Goal: Task Accomplishment & Management: Use online tool/utility

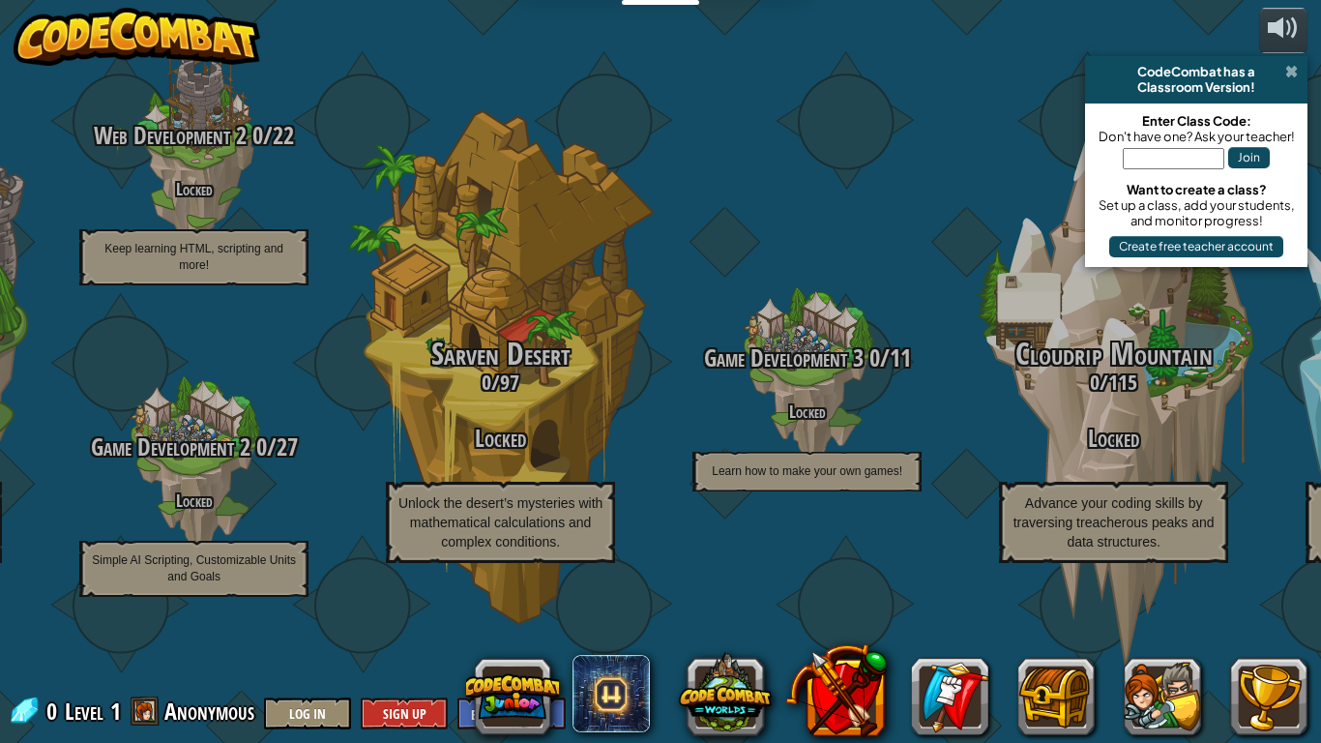
click at [1294, 74] on span at bounding box center [1291, 71] width 13 height 15
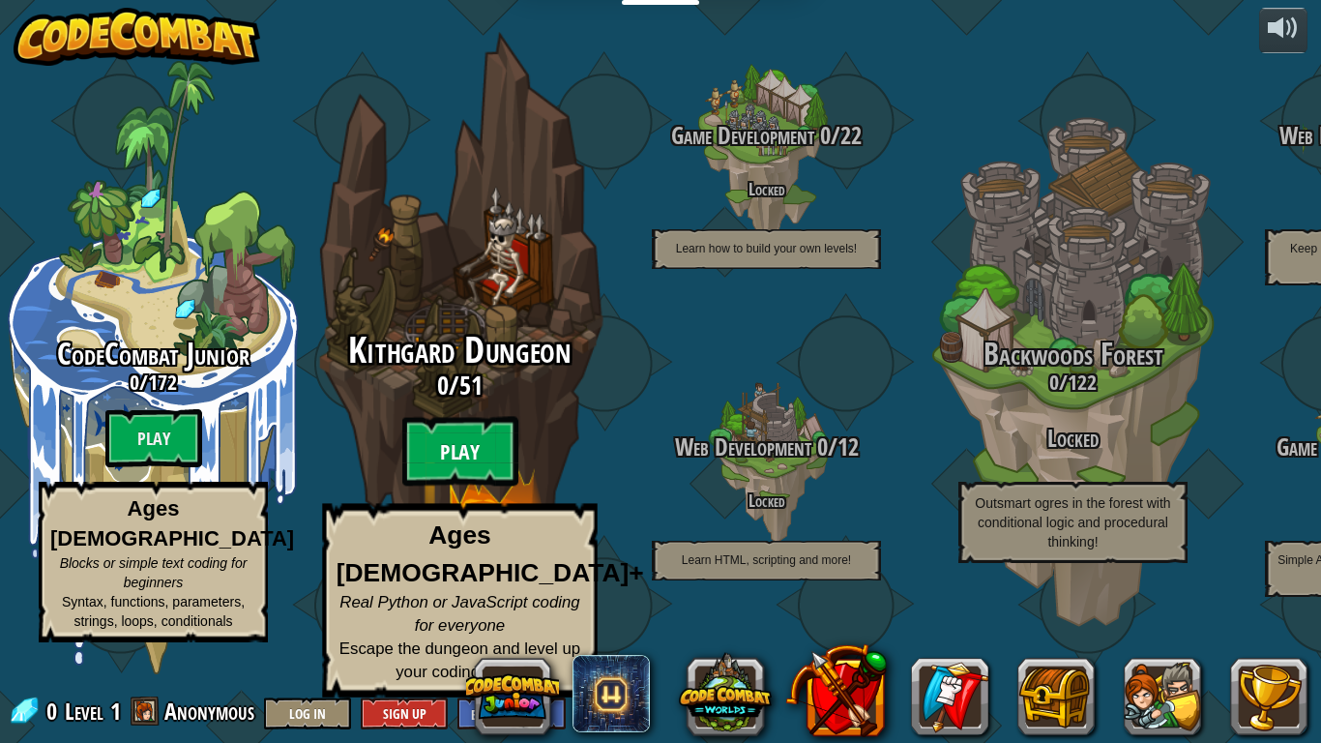
click at [434, 477] on btn "Play" at bounding box center [460, 452] width 116 height 70
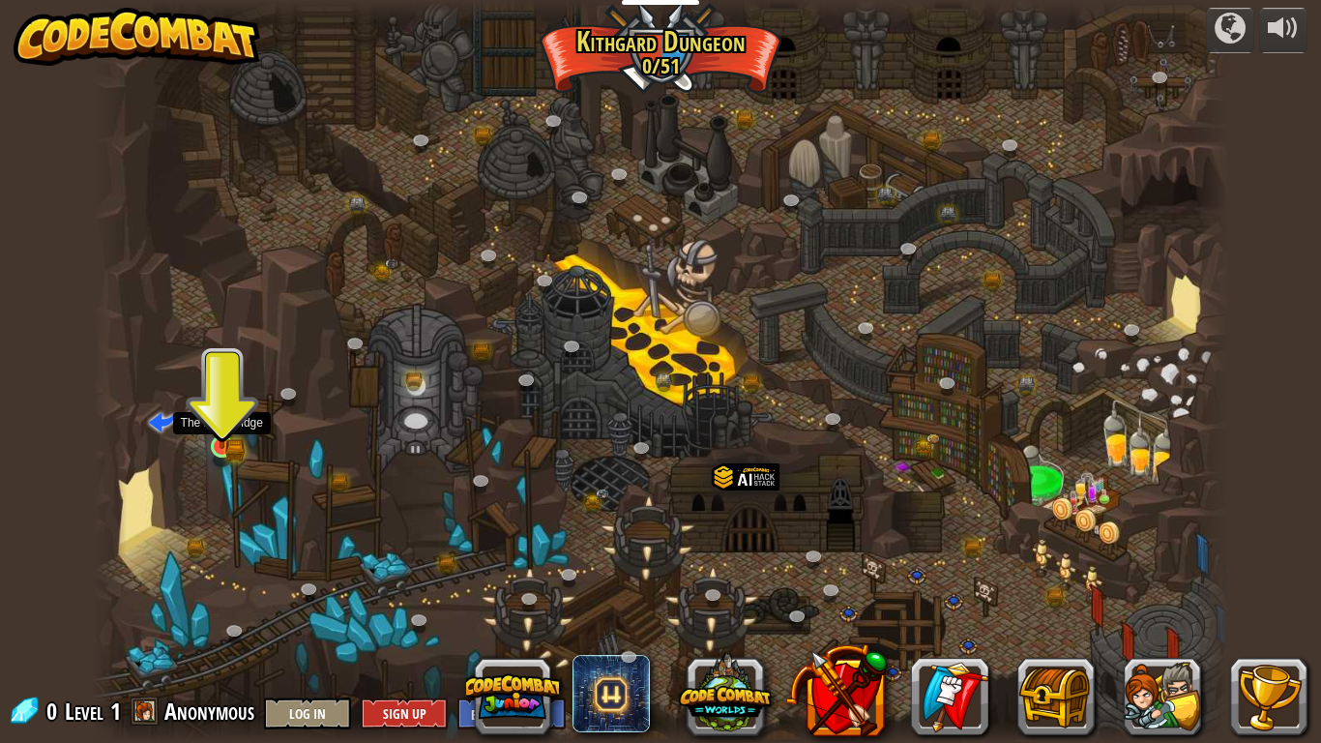
click at [219, 434] on img at bounding box center [222, 416] width 29 height 63
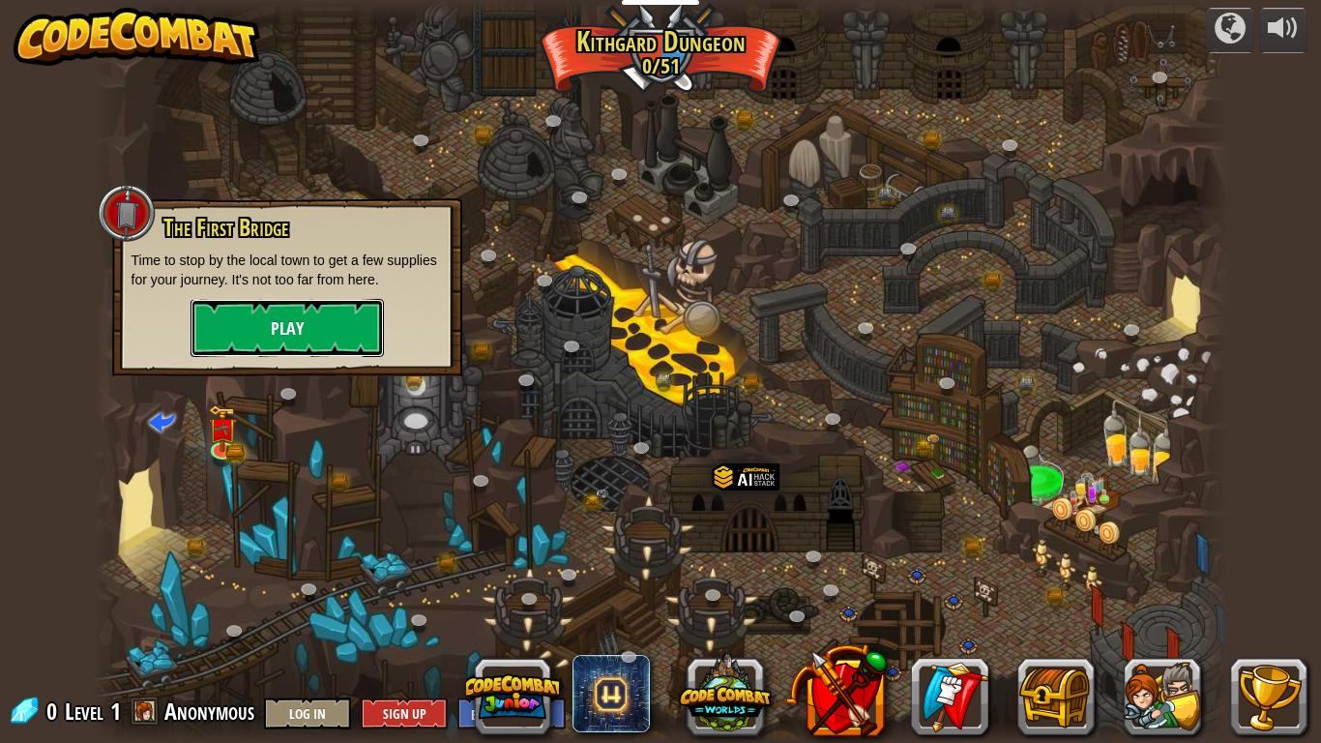
click at [348, 328] on button "Play" at bounding box center [286, 328] width 193 height 58
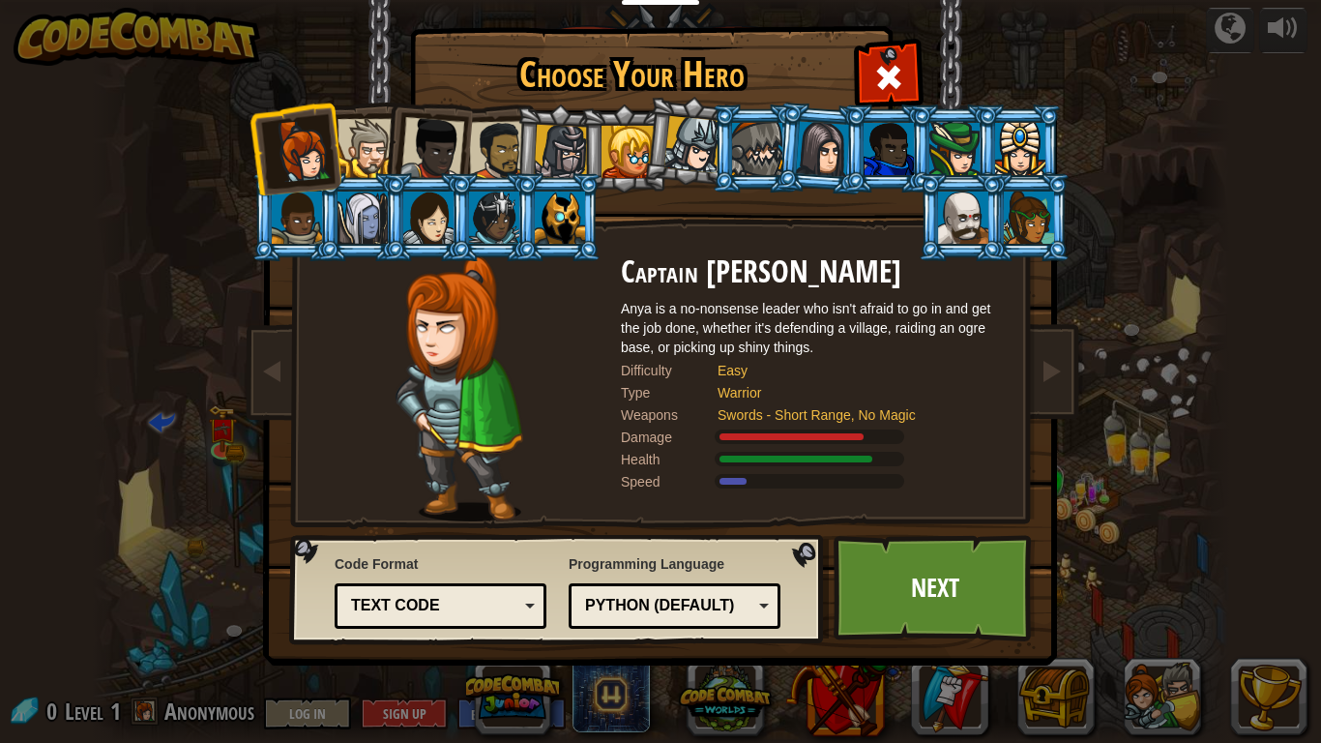
click at [465, 403] on img at bounding box center [458, 388] width 127 height 266
click at [475, 595] on div "Text code" at bounding box center [434, 606] width 167 height 22
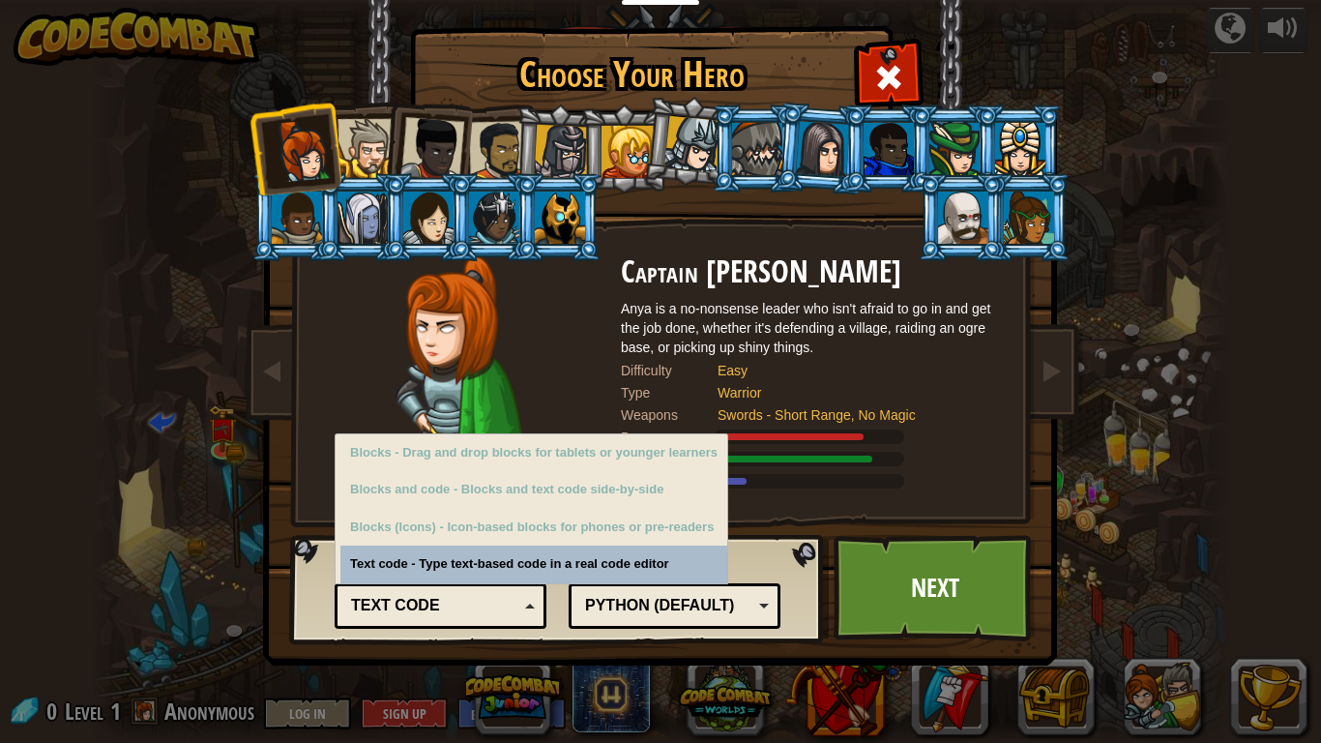
click at [473, 600] on div "Text code" at bounding box center [434, 606] width 167 height 22
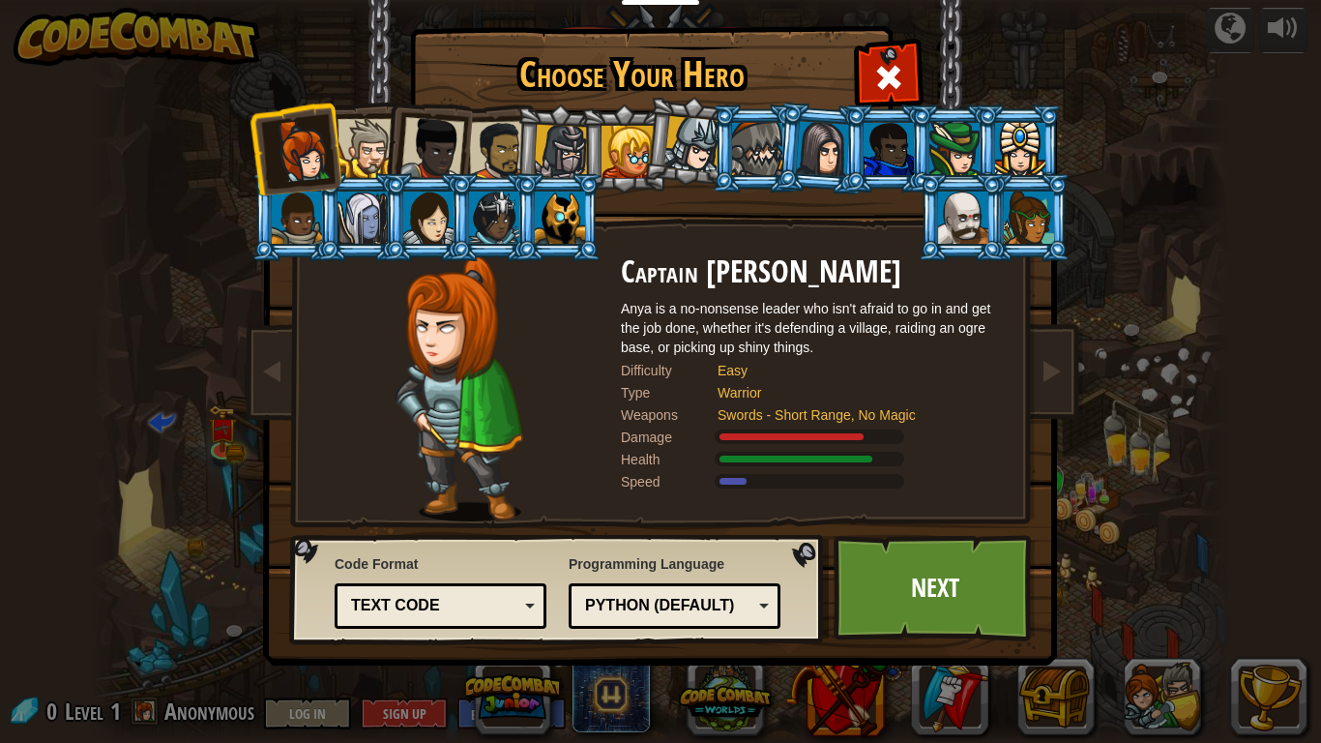
click at [666, 599] on div "Python (Default)" at bounding box center [668, 606] width 167 height 22
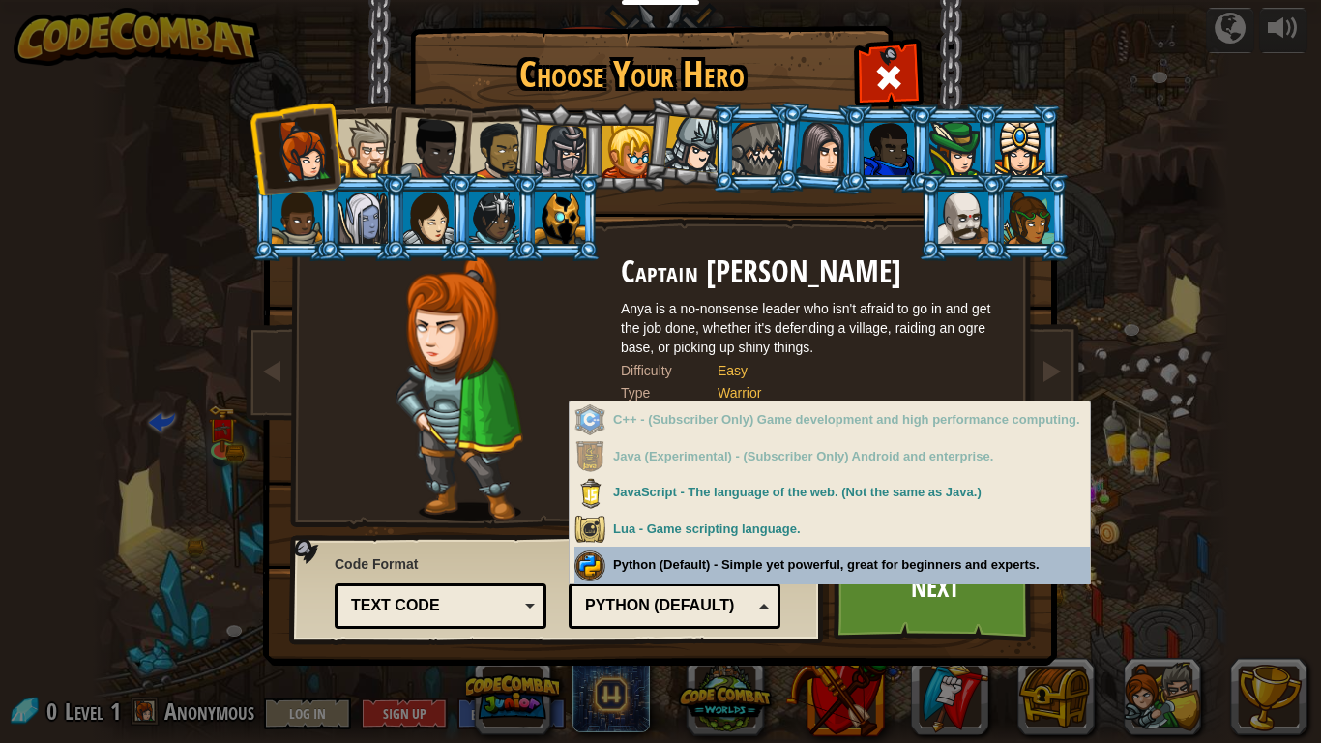
click at [521, 541] on div "Code Format Text code Blocks and code Blocks Blocks (Icons) Text code Blocks - …" at bounding box center [557, 589] width 523 height 99
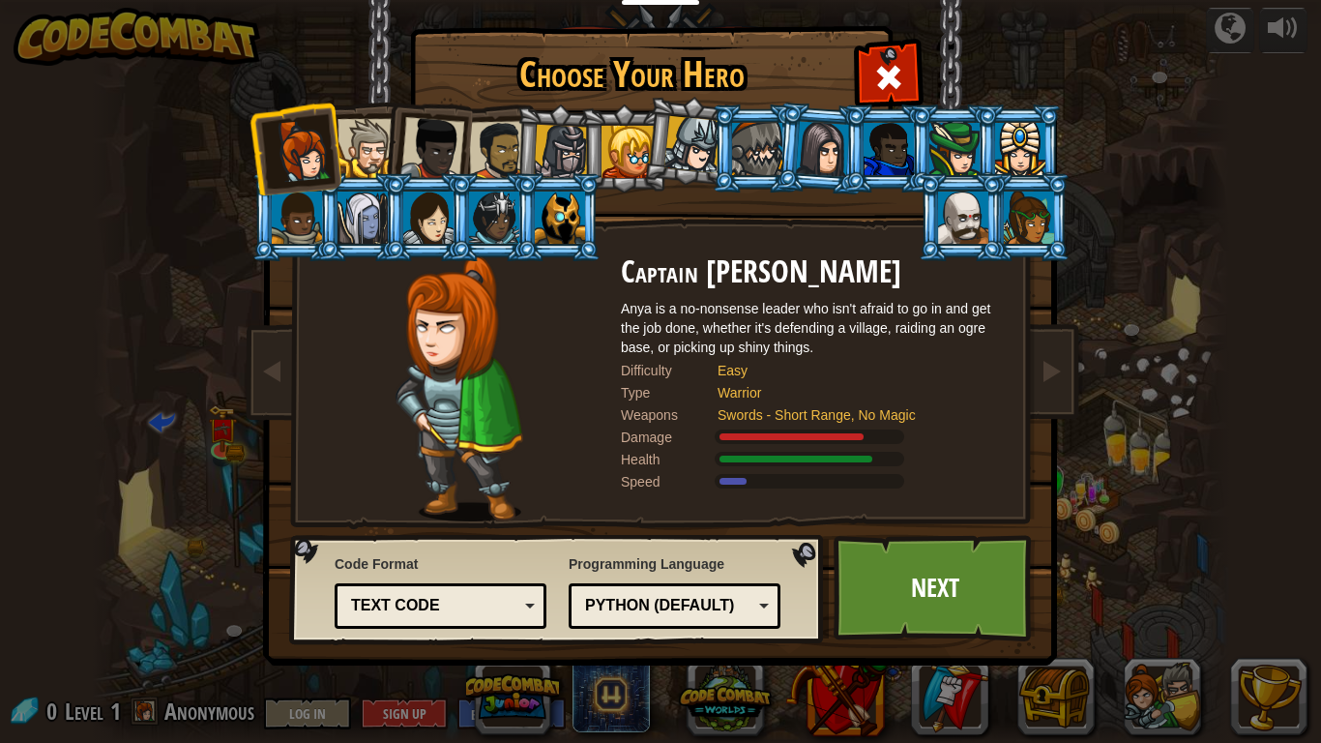
click at [338, 139] on div at bounding box center [366, 148] width 59 height 59
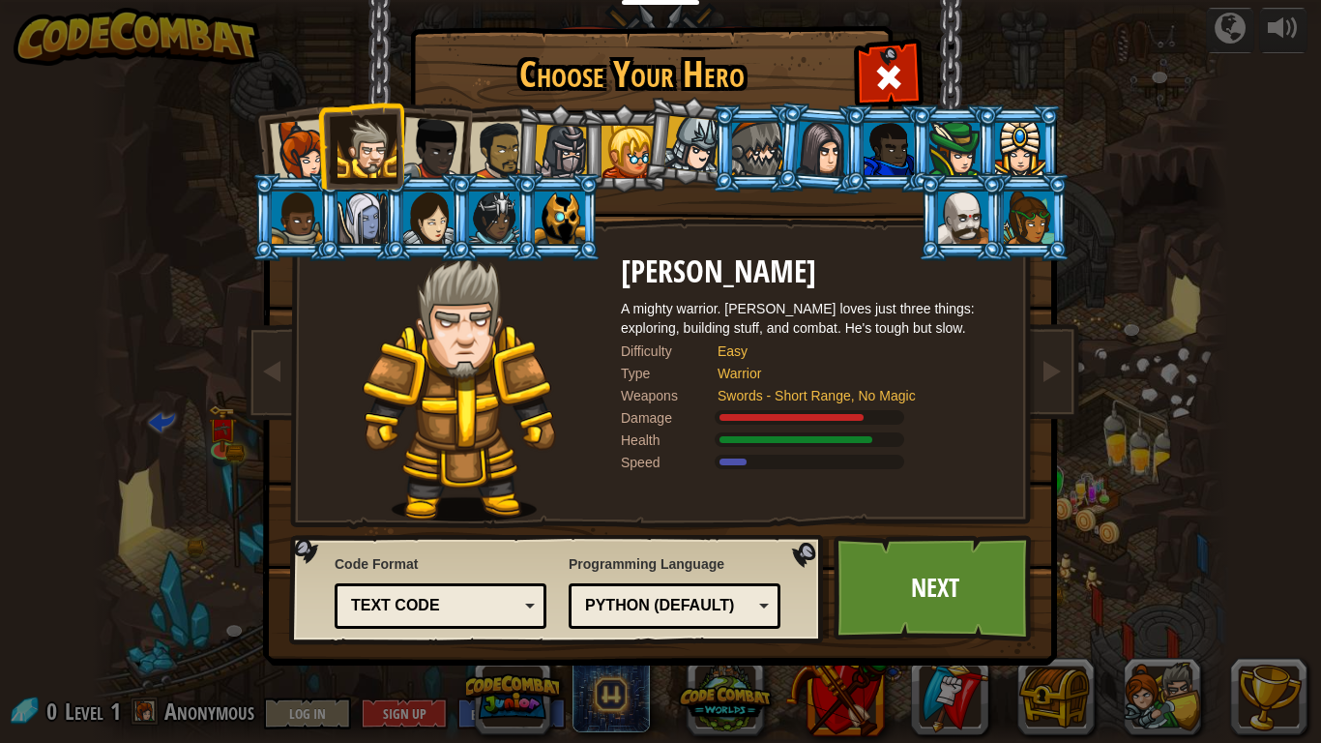
click at [426, 140] on div at bounding box center [432, 149] width 64 height 64
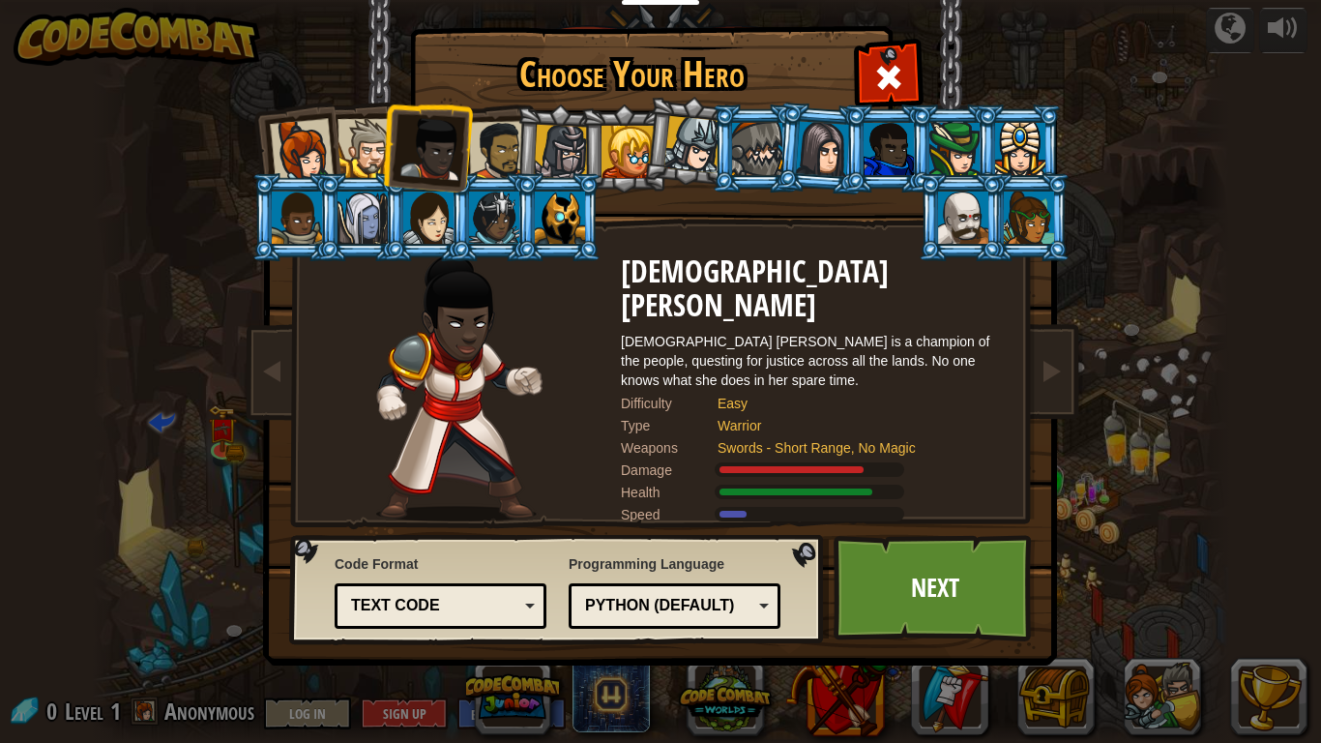
click at [495, 155] on div at bounding box center [499, 151] width 60 height 60
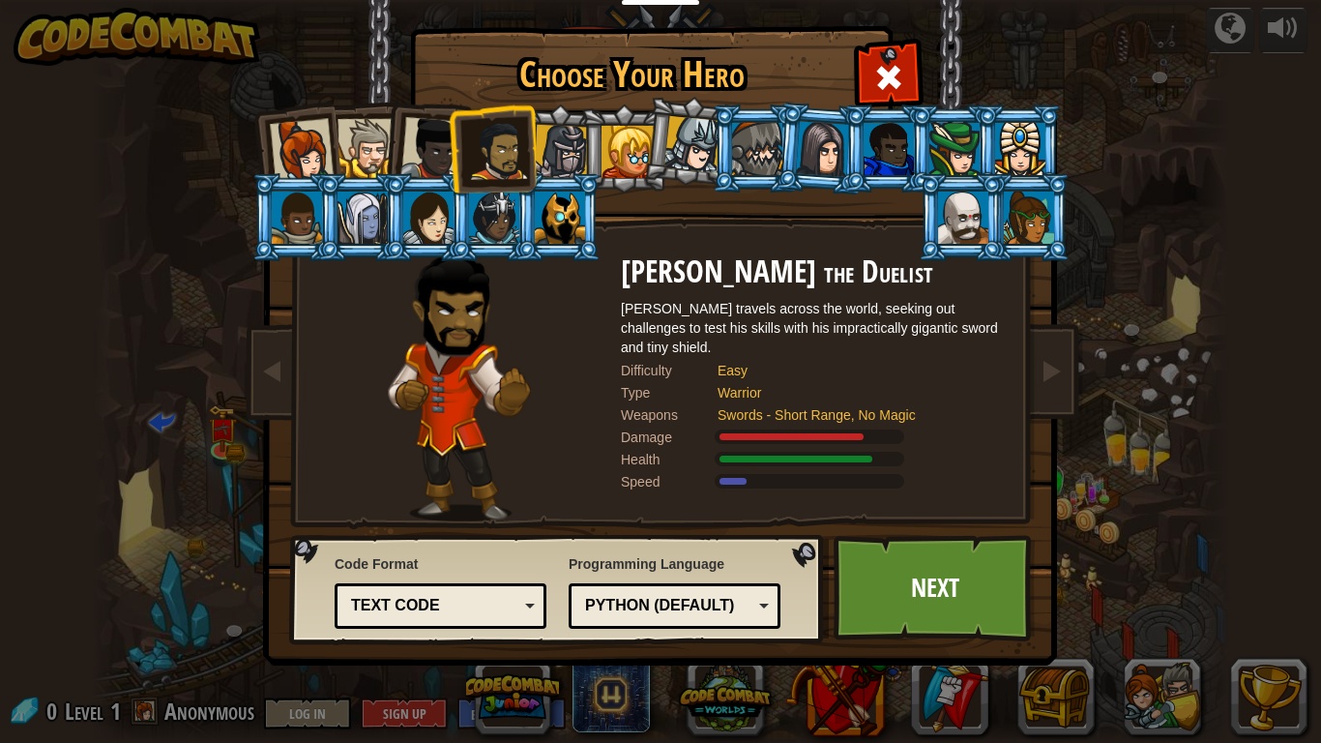
click at [543, 167] on div at bounding box center [561, 152] width 55 height 55
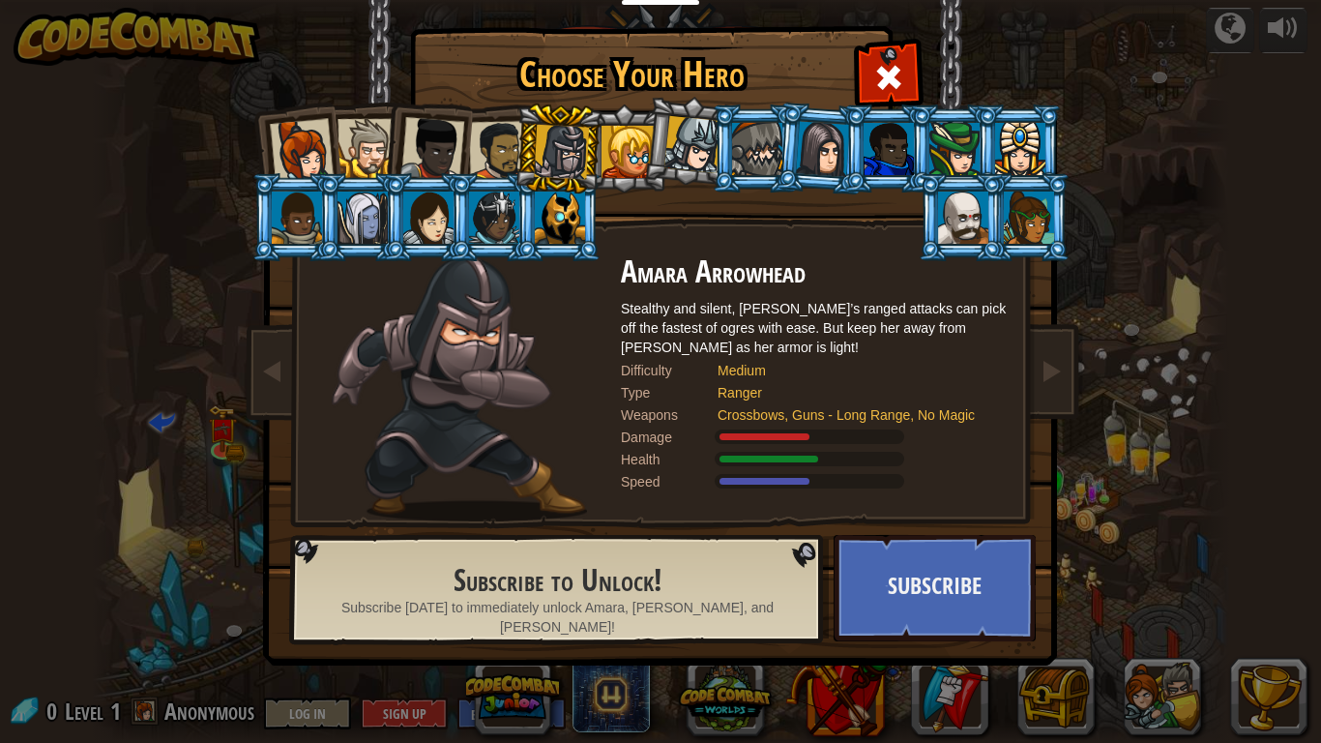
click at [962, 165] on div at bounding box center [954, 149] width 50 height 52
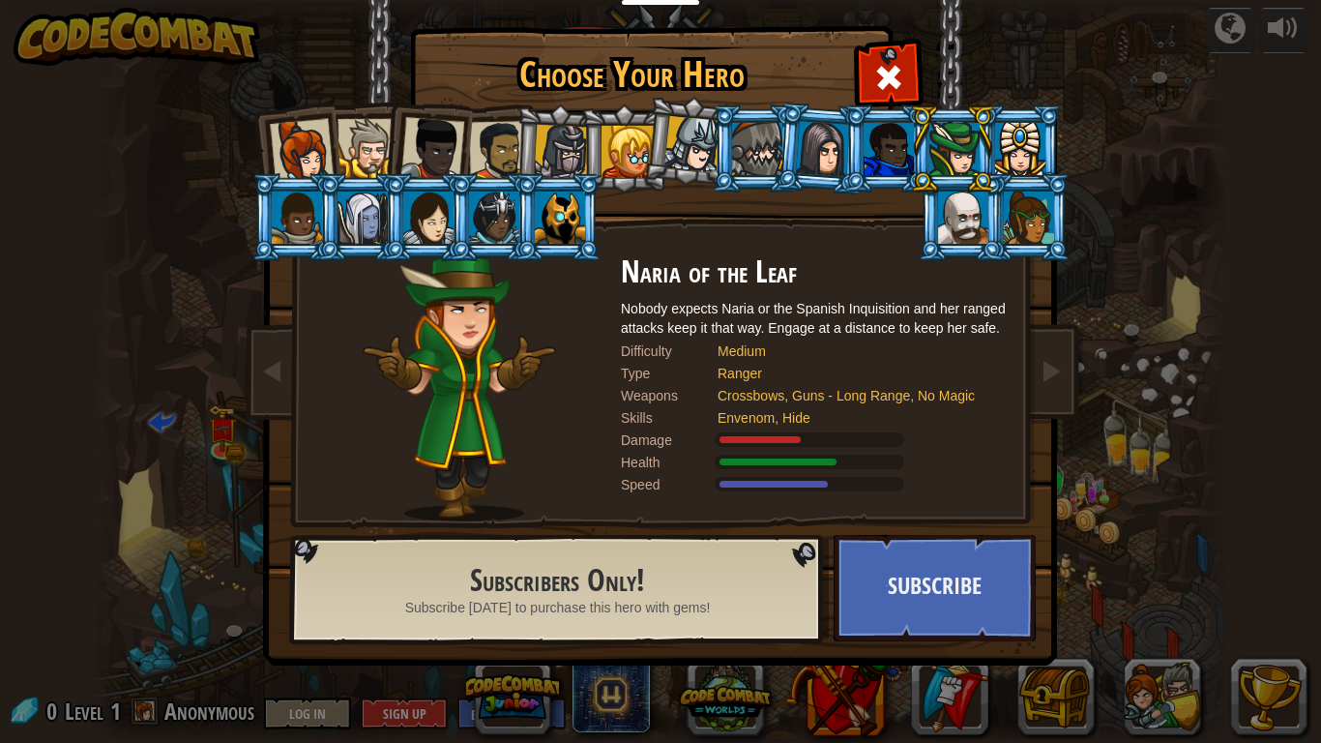
click at [832, 159] on div at bounding box center [823, 148] width 54 height 55
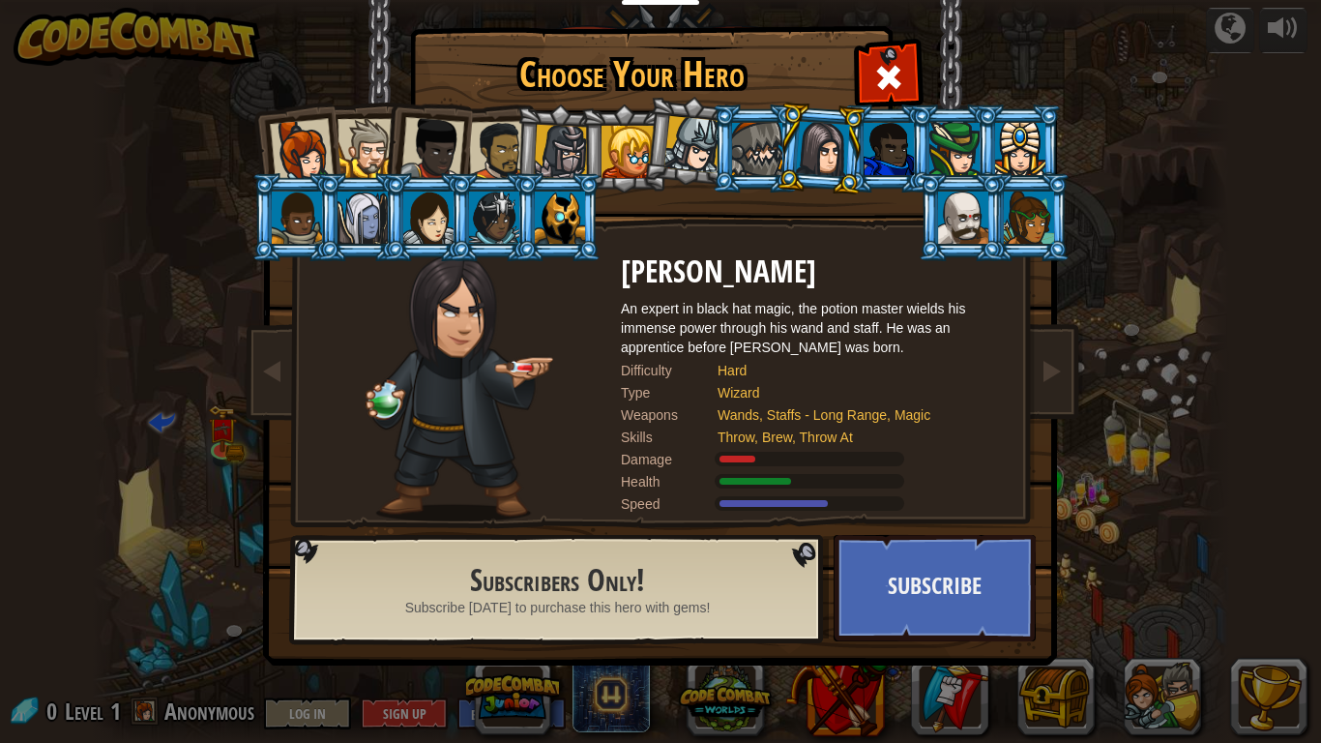
click at [772, 166] on div at bounding box center [757, 149] width 50 height 52
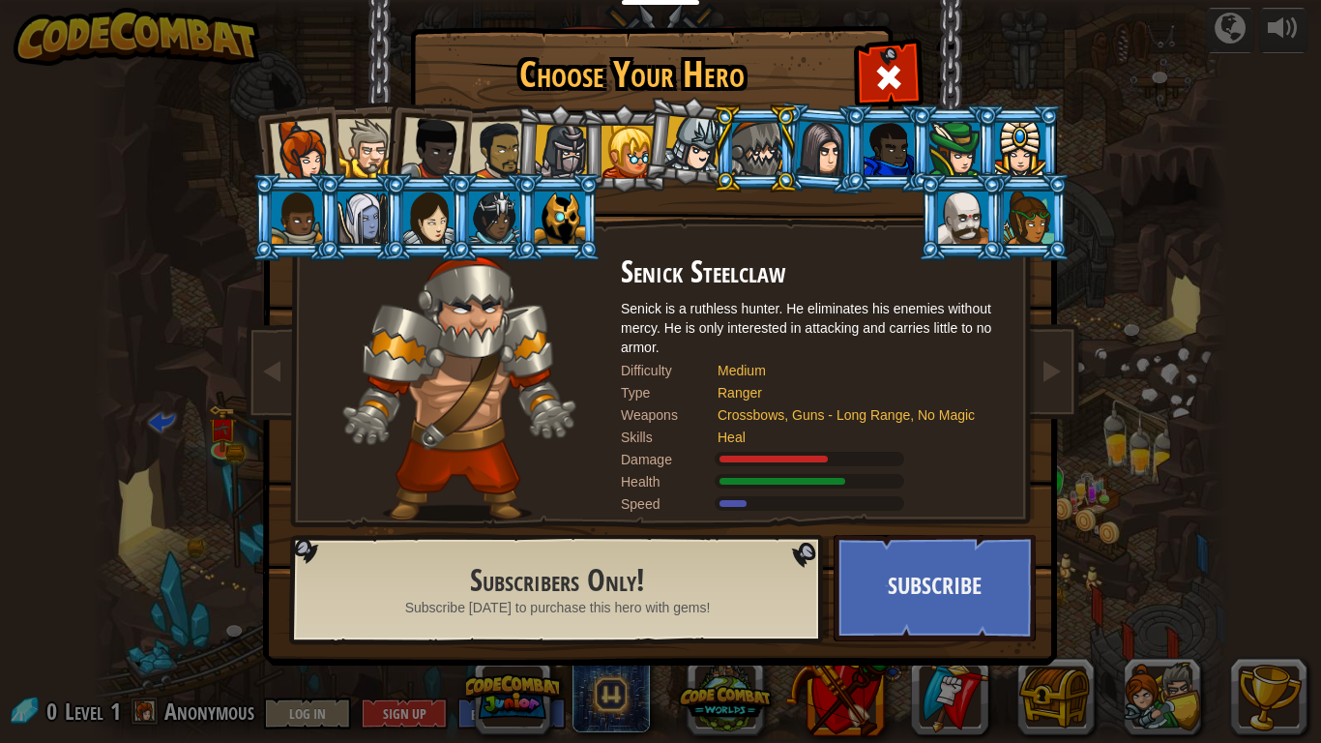
click at [564, 139] on div at bounding box center [561, 152] width 55 height 55
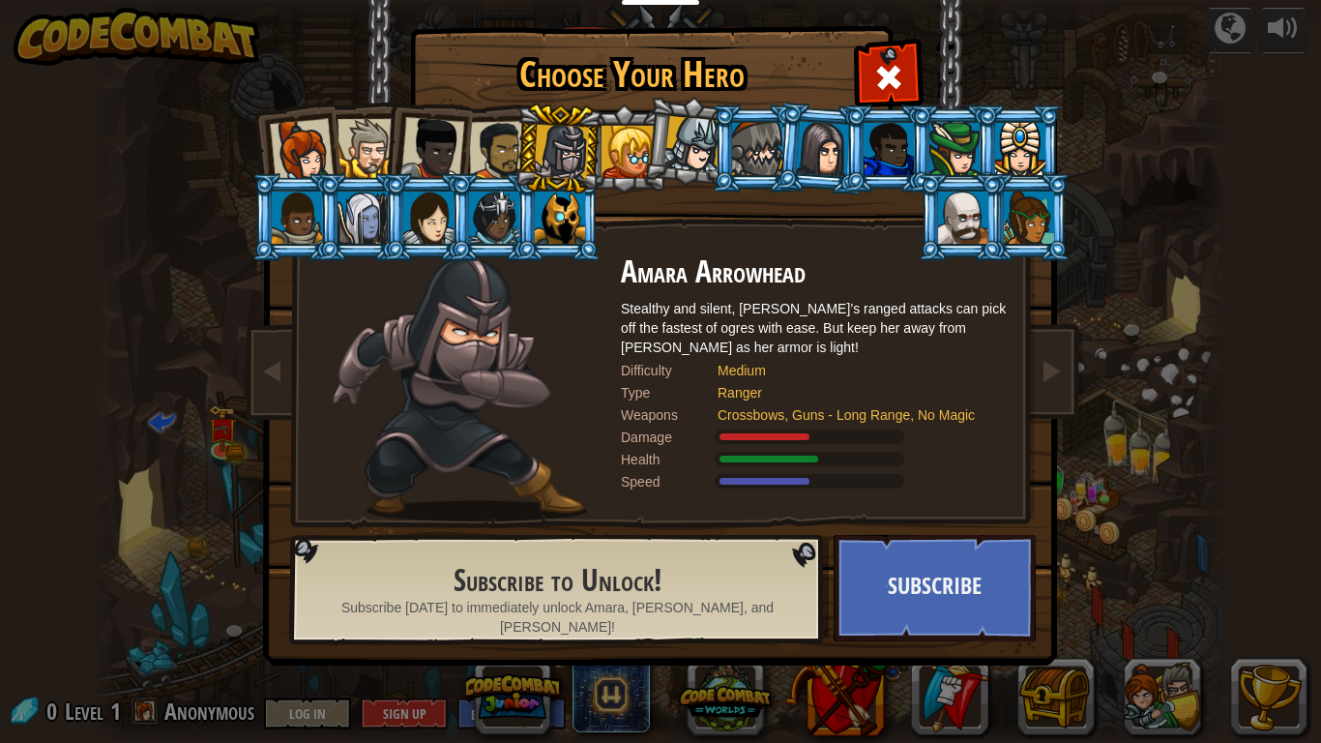
click at [496, 134] on div at bounding box center [499, 151] width 60 height 60
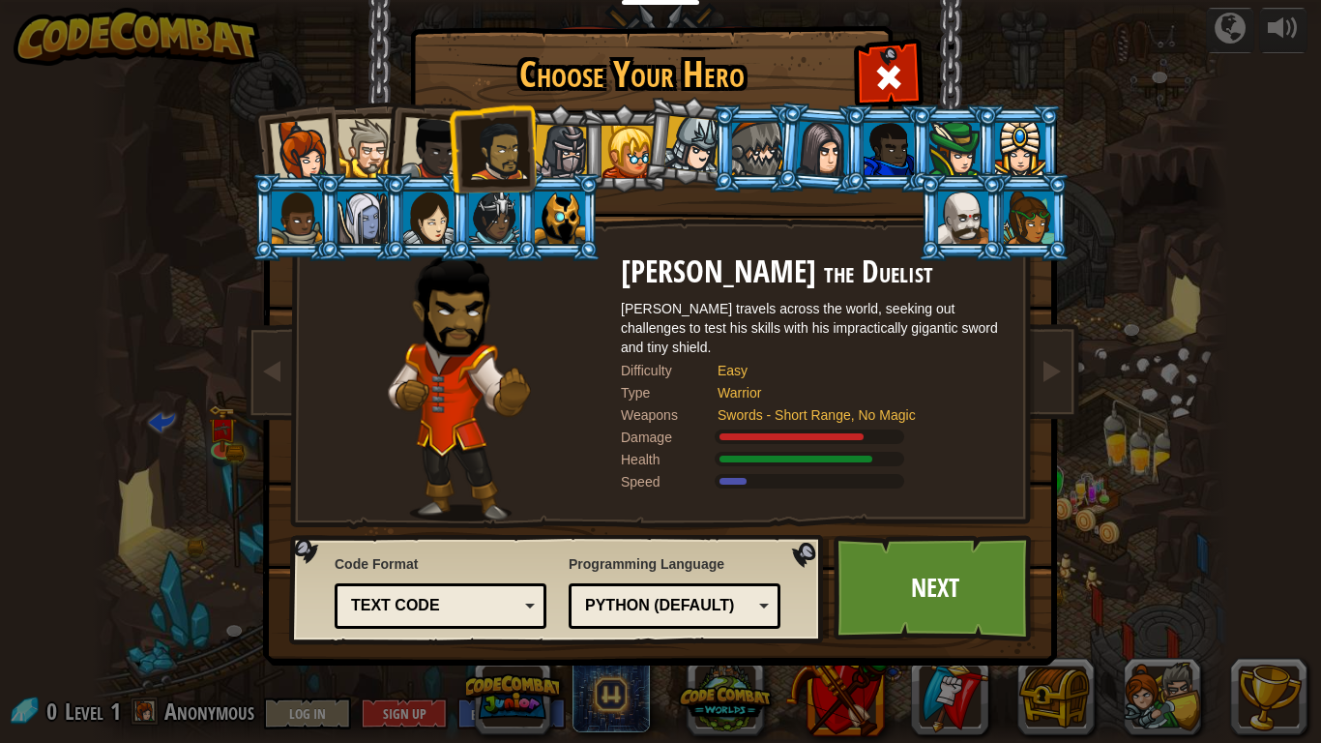
click at [440, 146] on div at bounding box center [432, 149] width 64 height 64
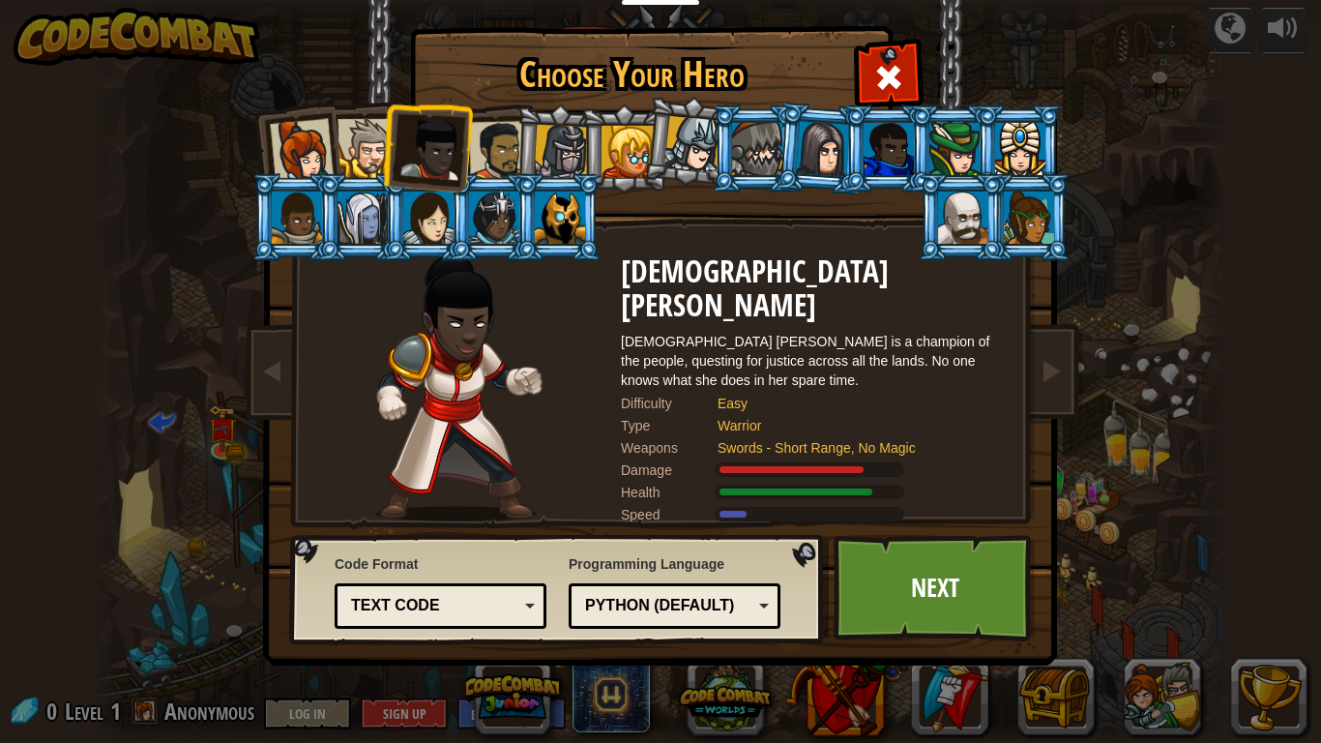
click at [347, 153] on div at bounding box center [366, 148] width 59 height 59
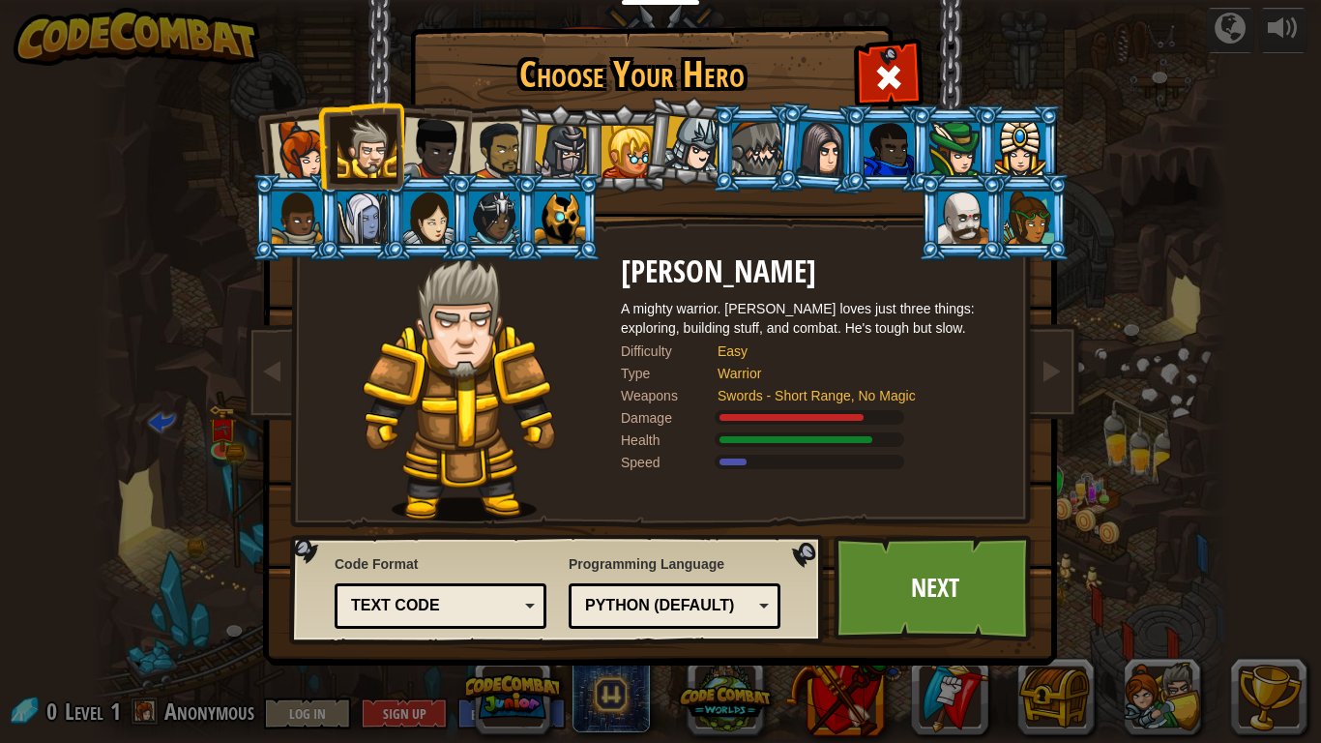
click at [292, 222] on div at bounding box center [297, 217] width 50 height 52
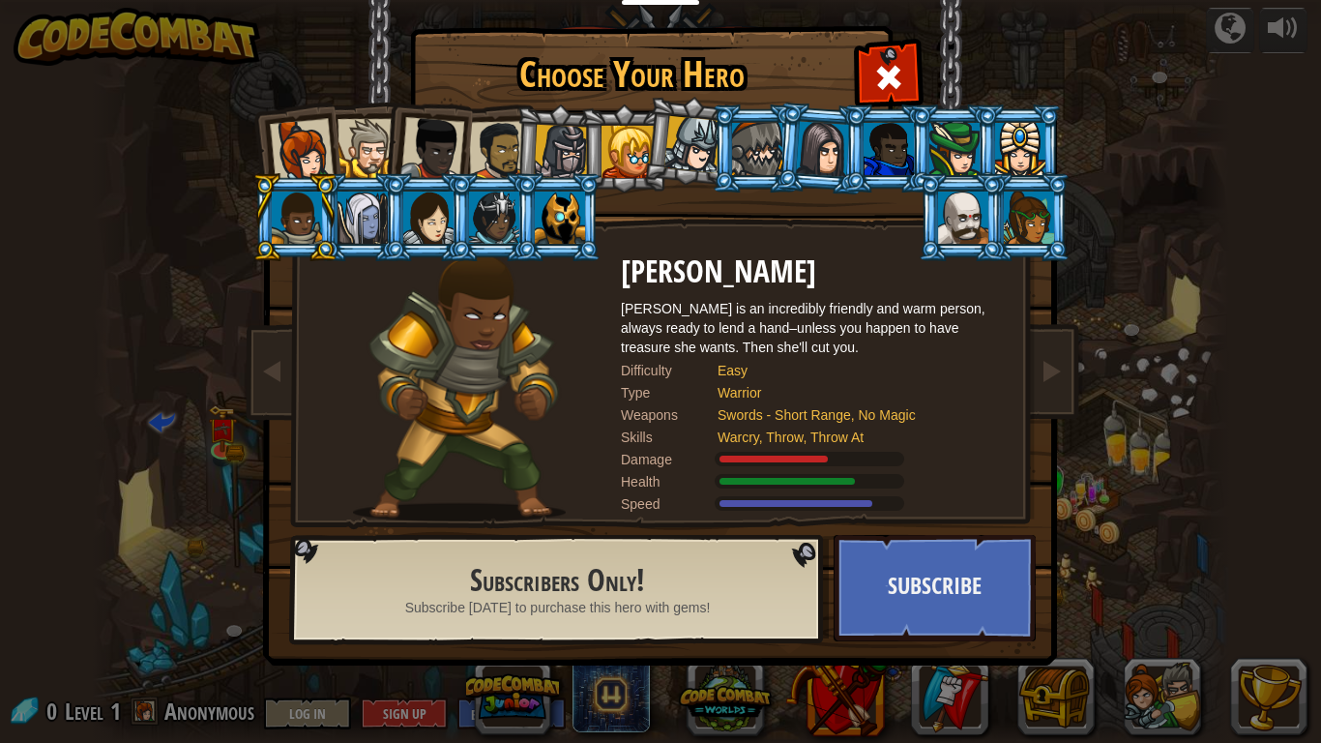
click at [349, 233] on div at bounding box center [362, 217] width 50 height 52
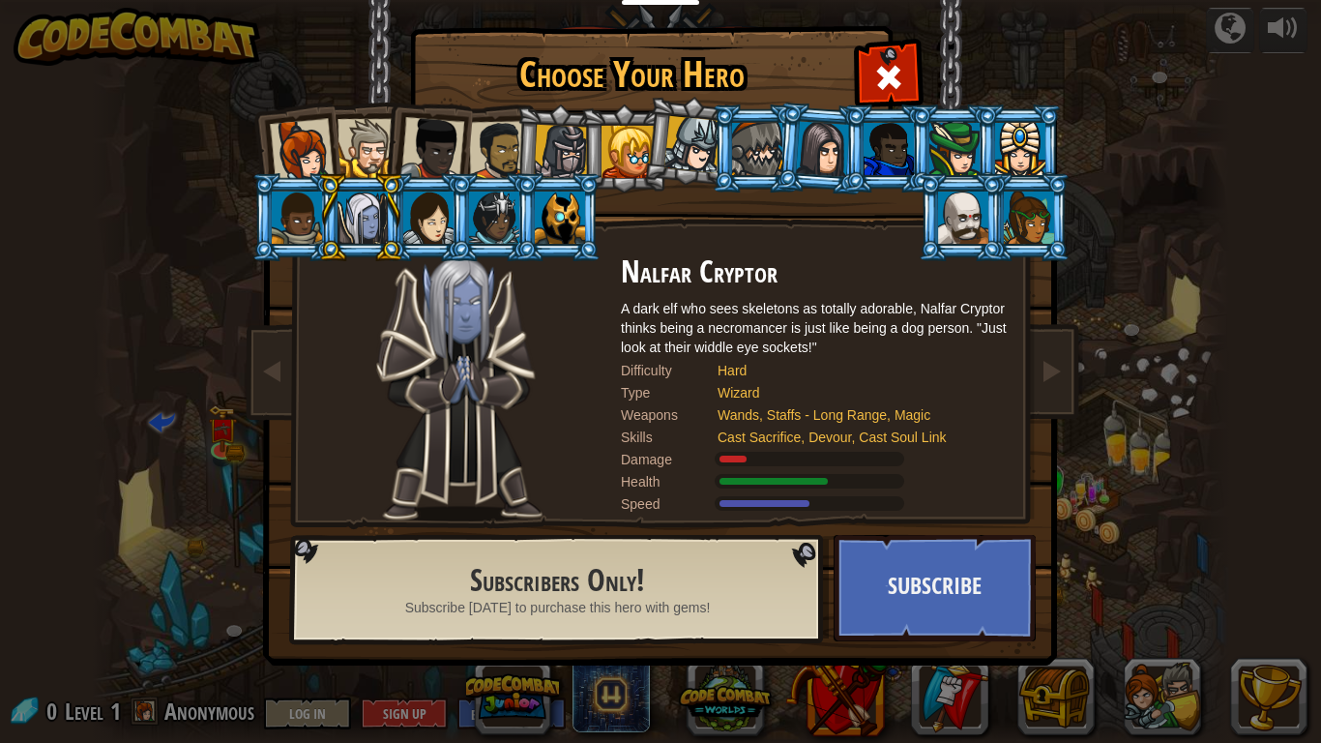
click at [572, 142] on div at bounding box center [561, 152] width 55 height 55
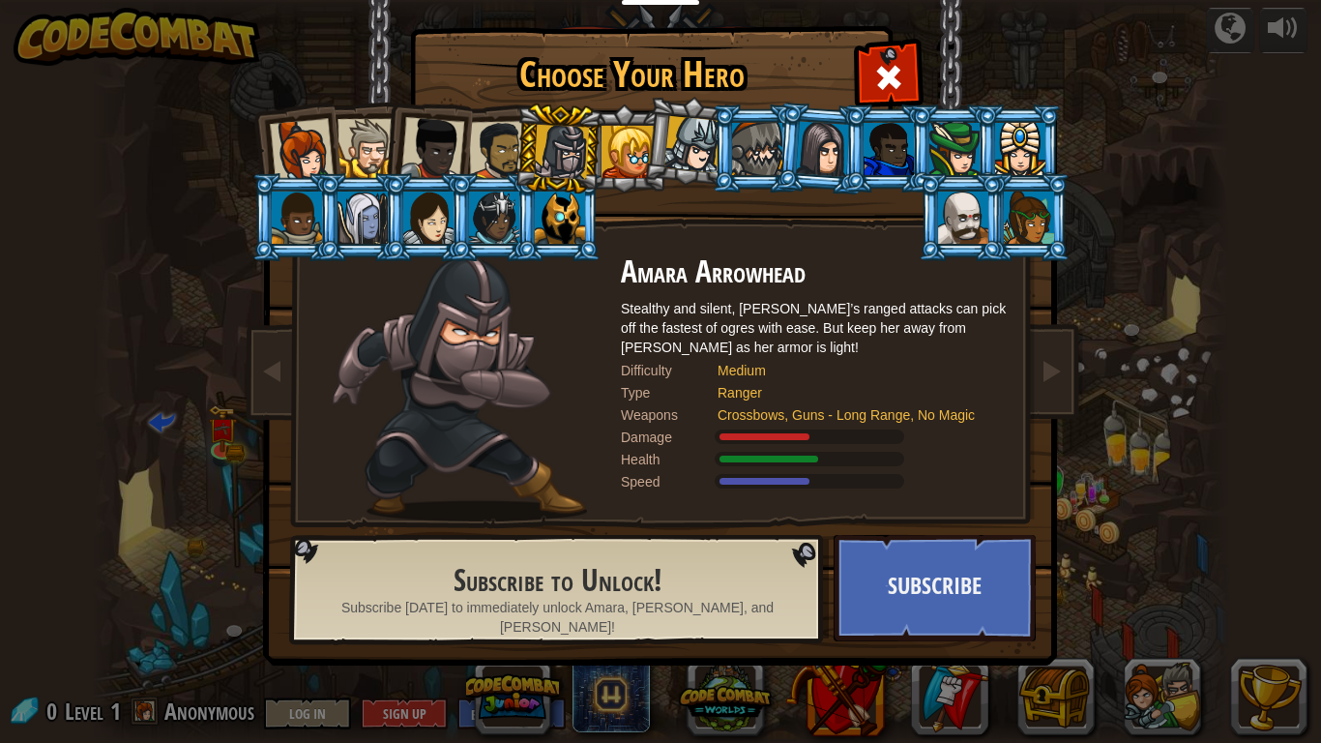
click at [333, 156] on li at bounding box center [295, 148] width 95 height 95
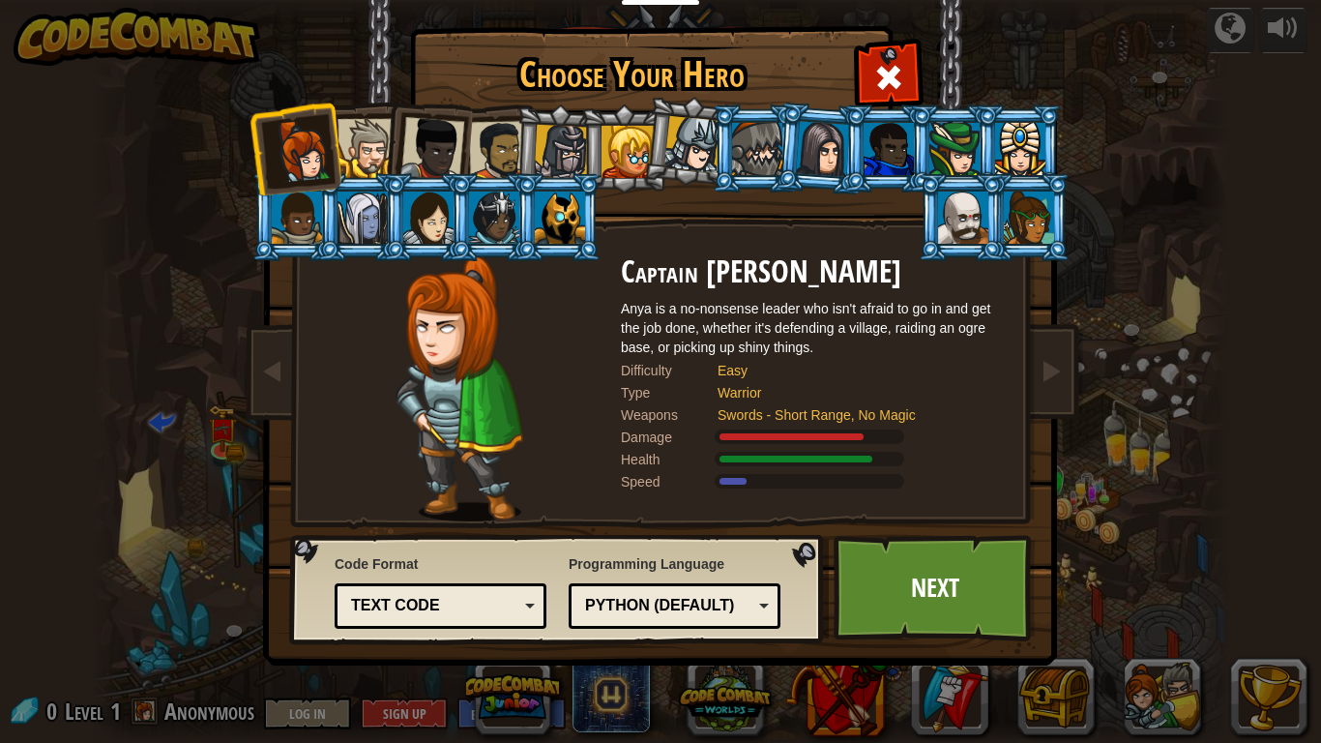
click at [479, 241] on div at bounding box center [494, 217] width 50 height 52
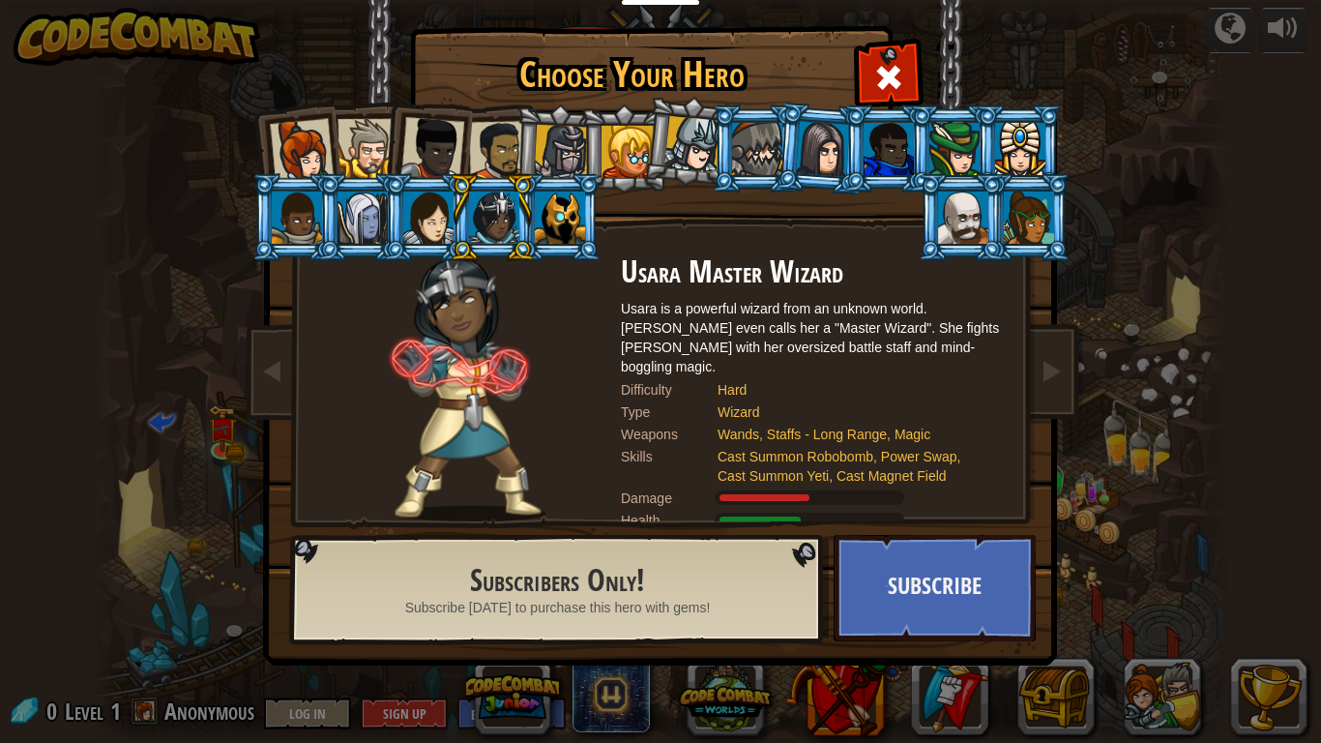
click at [344, 136] on div at bounding box center [366, 148] width 59 height 59
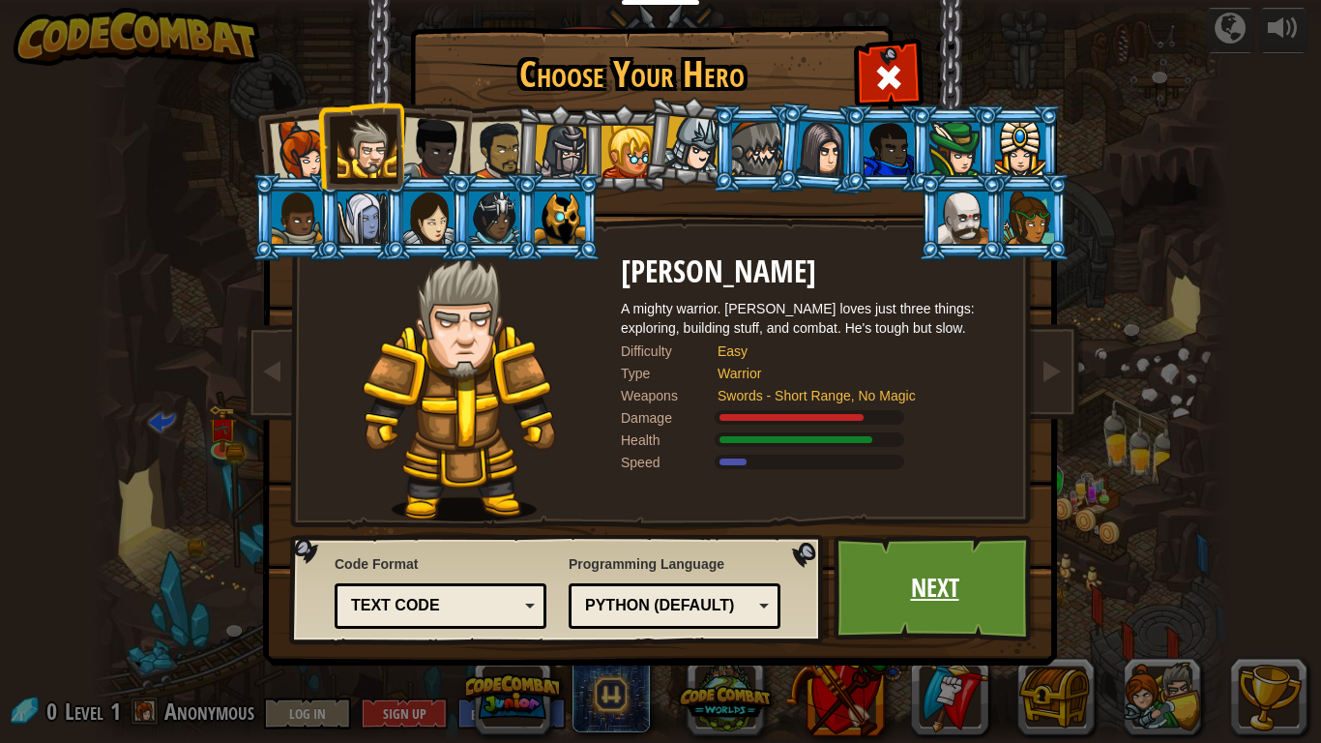
click at [908, 583] on link "Next" at bounding box center [934, 588] width 202 height 106
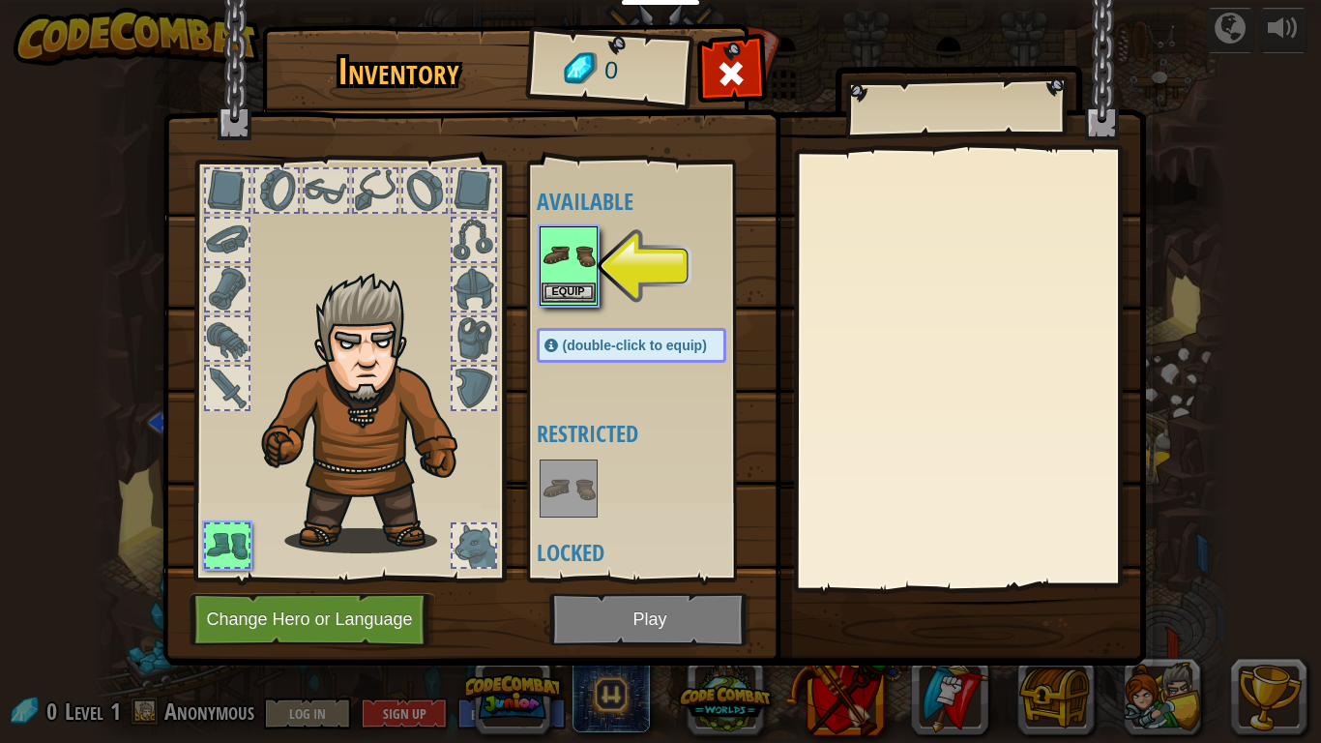
click at [570, 269] on img at bounding box center [568, 255] width 54 height 54
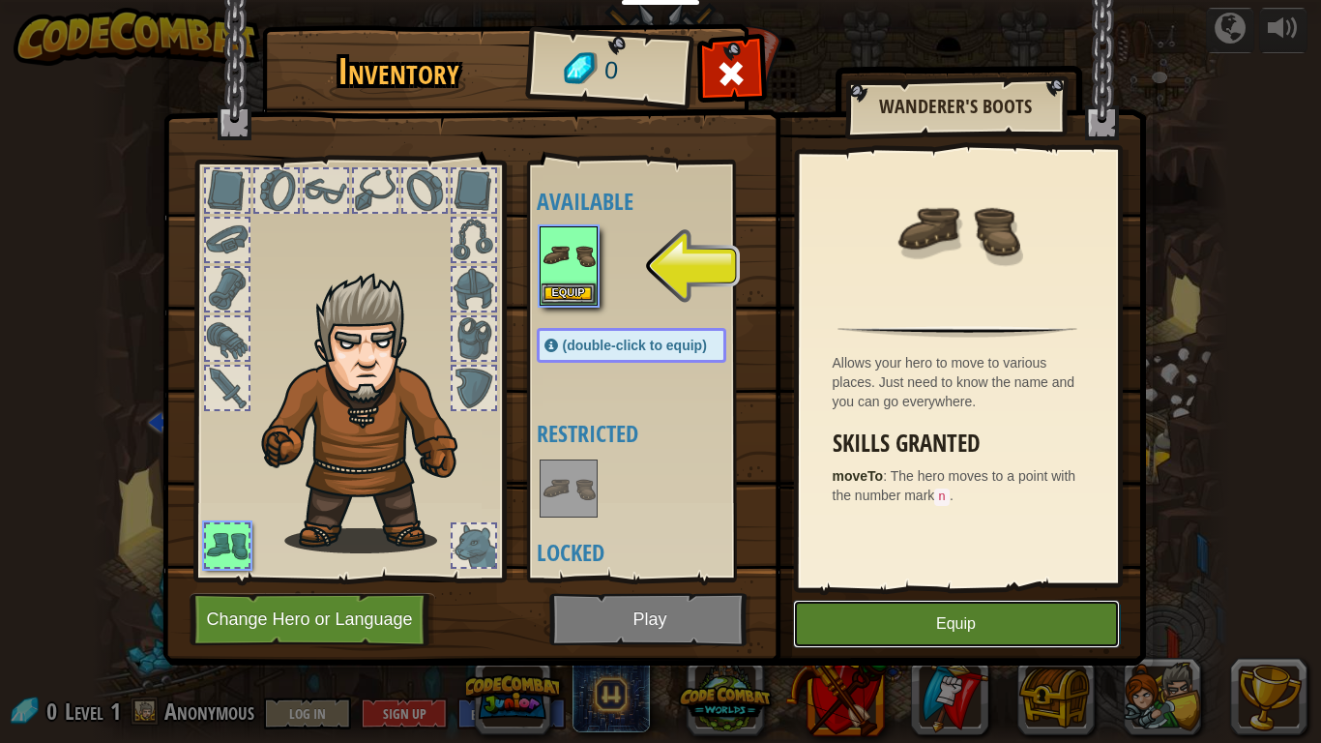
click at [1003, 615] on button "Equip" at bounding box center [956, 623] width 327 height 48
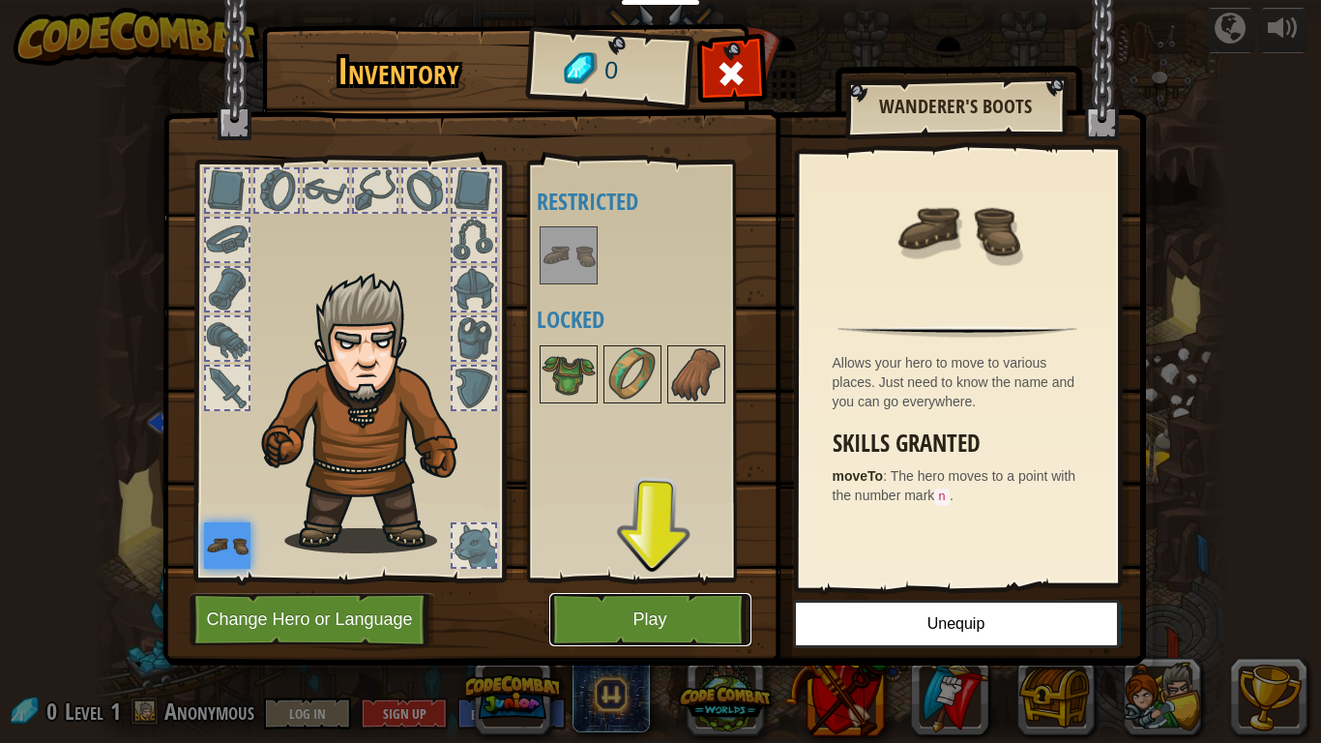
click at [687, 636] on button "Play" at bounding box center [650, 619] width 202 height 53
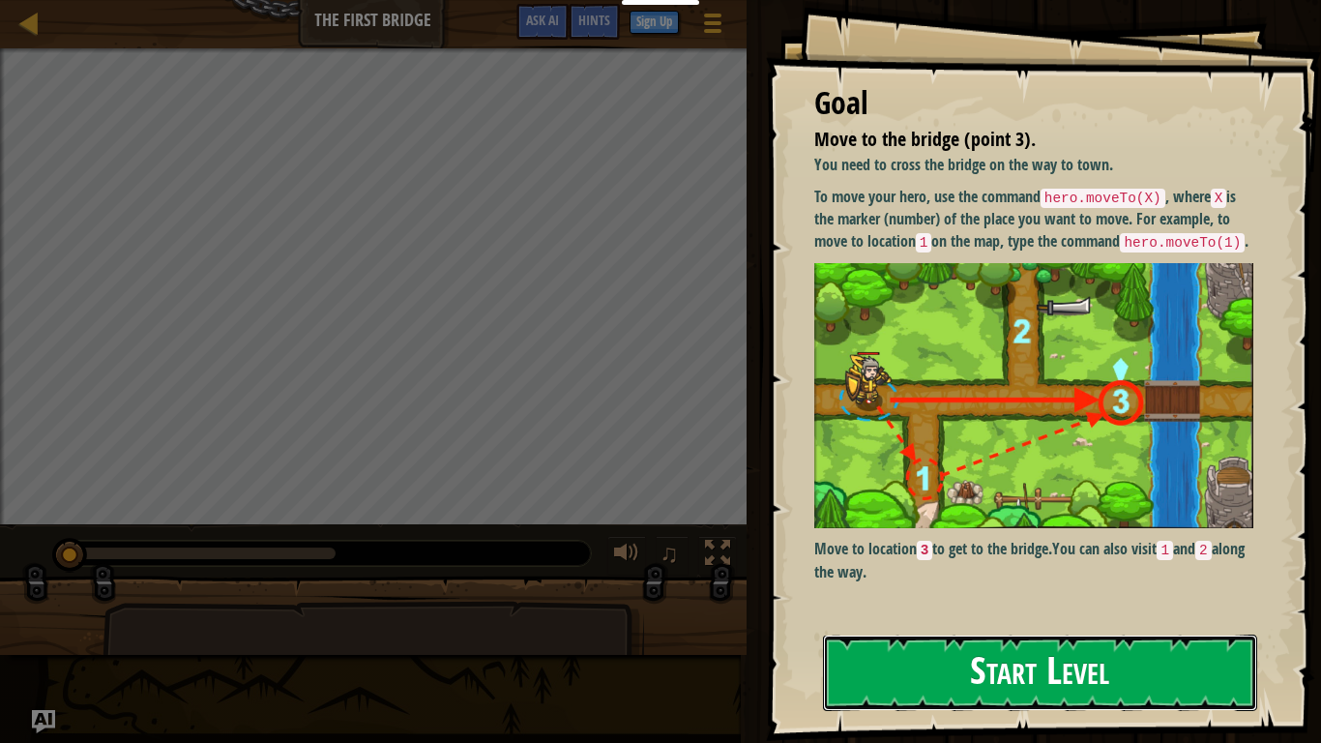
click at [920, 679] on button "Start Level" at bounding box center [1040, 672] width 434 height 76
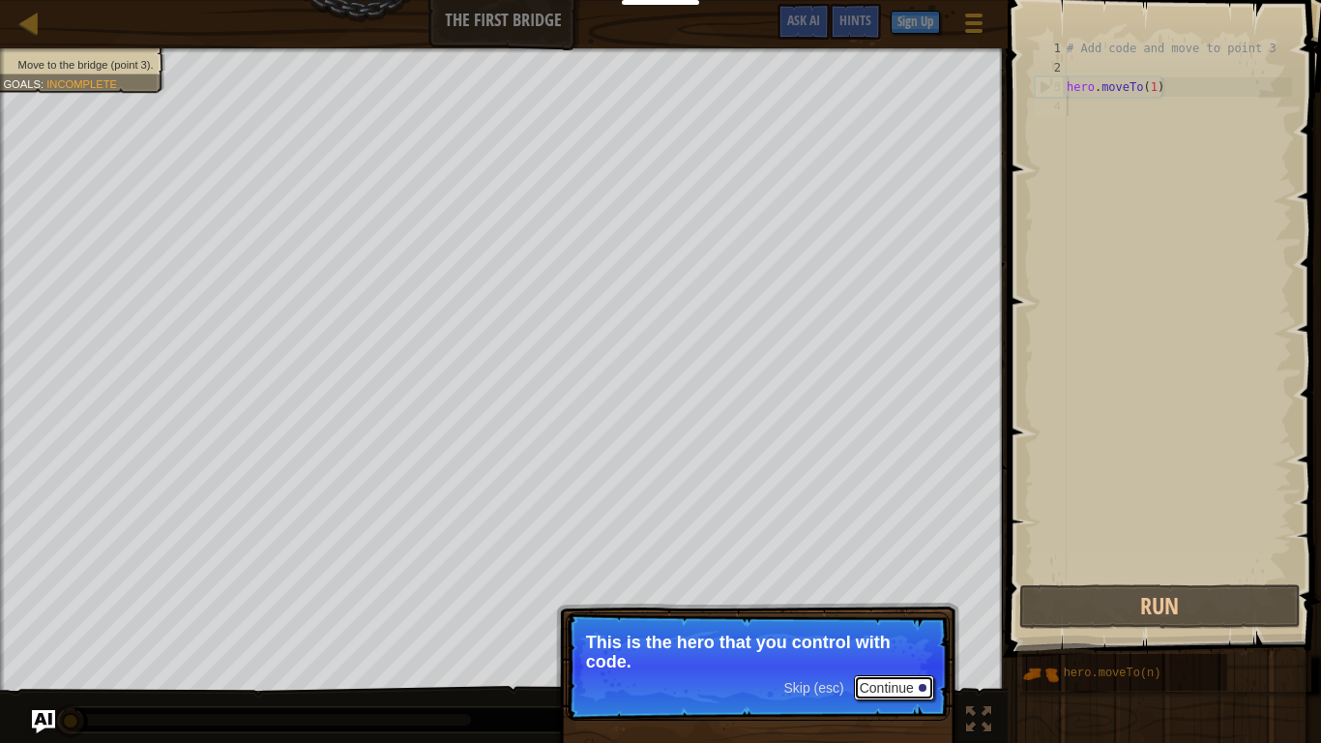
click at [890, 683] on button "Continue" at bounding box center [894, 687] width 80 height 25
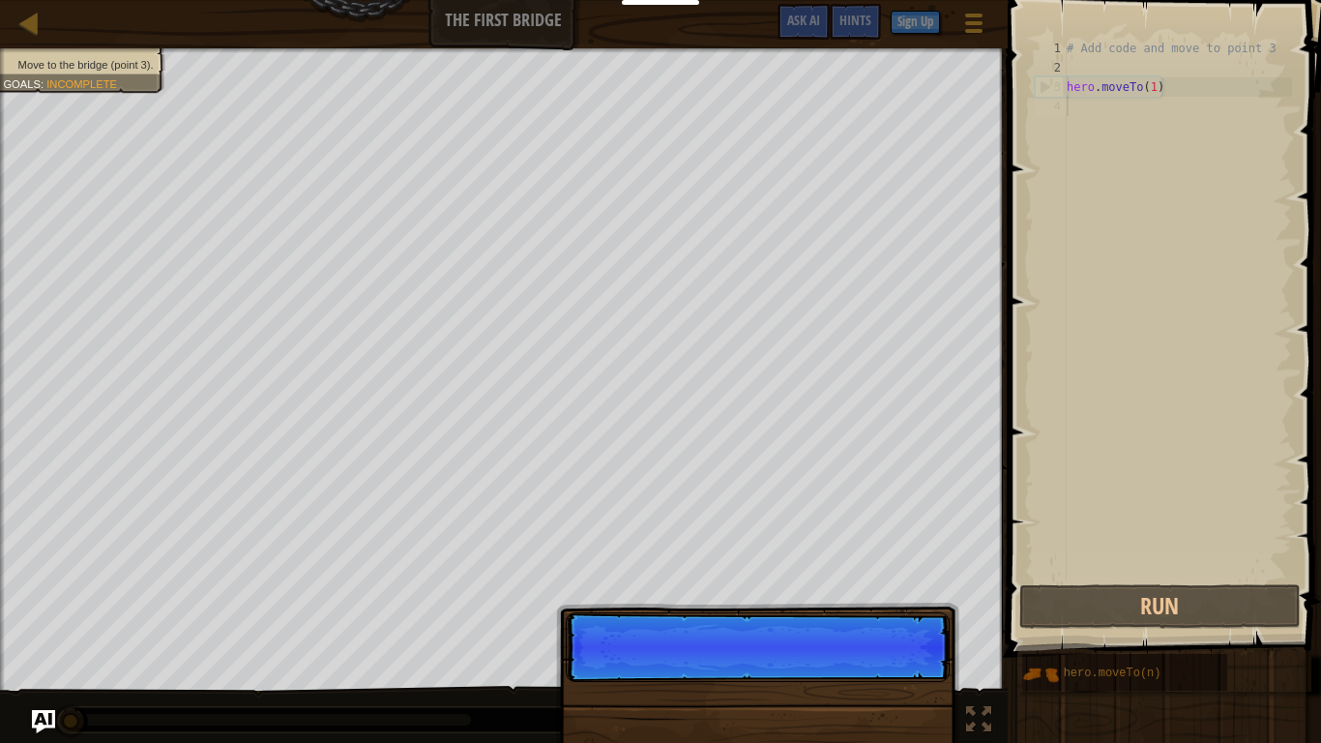
scroll to position [9, 0]
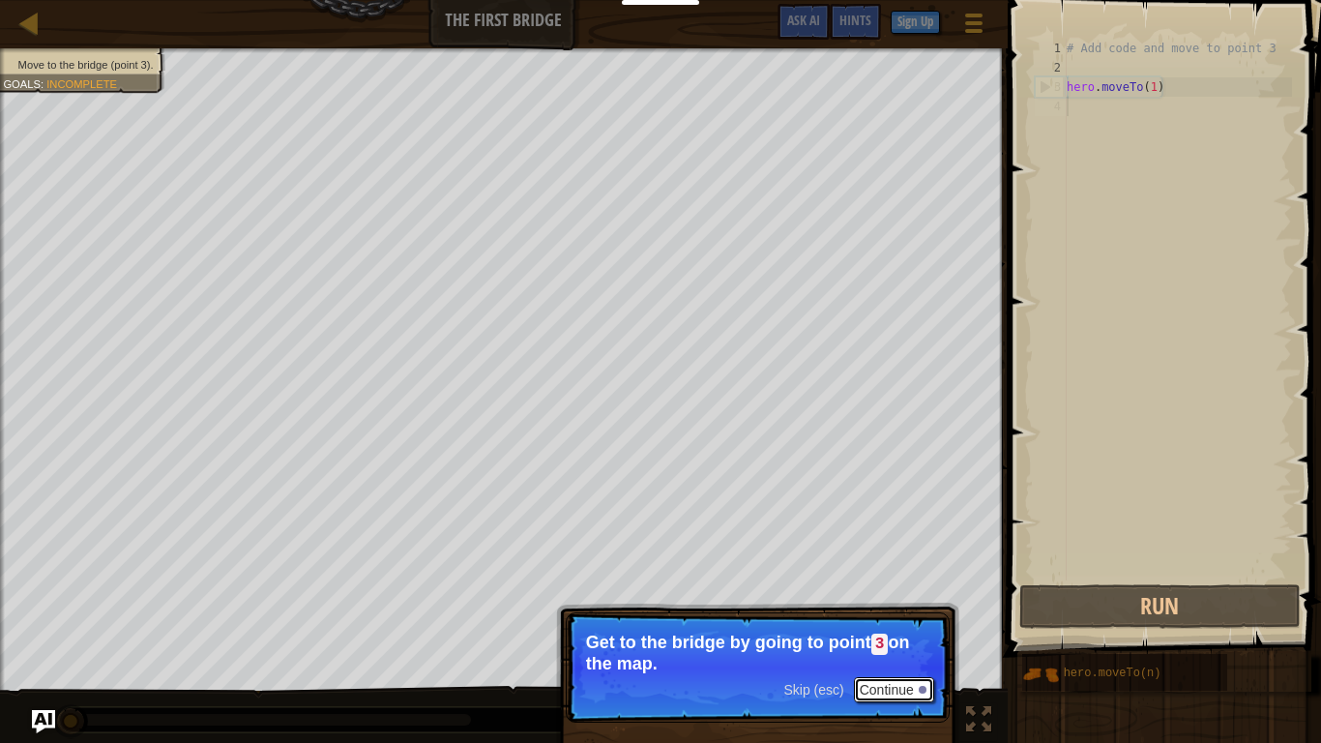
click at [890, 683] on button "Continue" at bounding box center [894, 689] width 80 height 25
